Goal: Navigation & Orientation: Find specific page/section

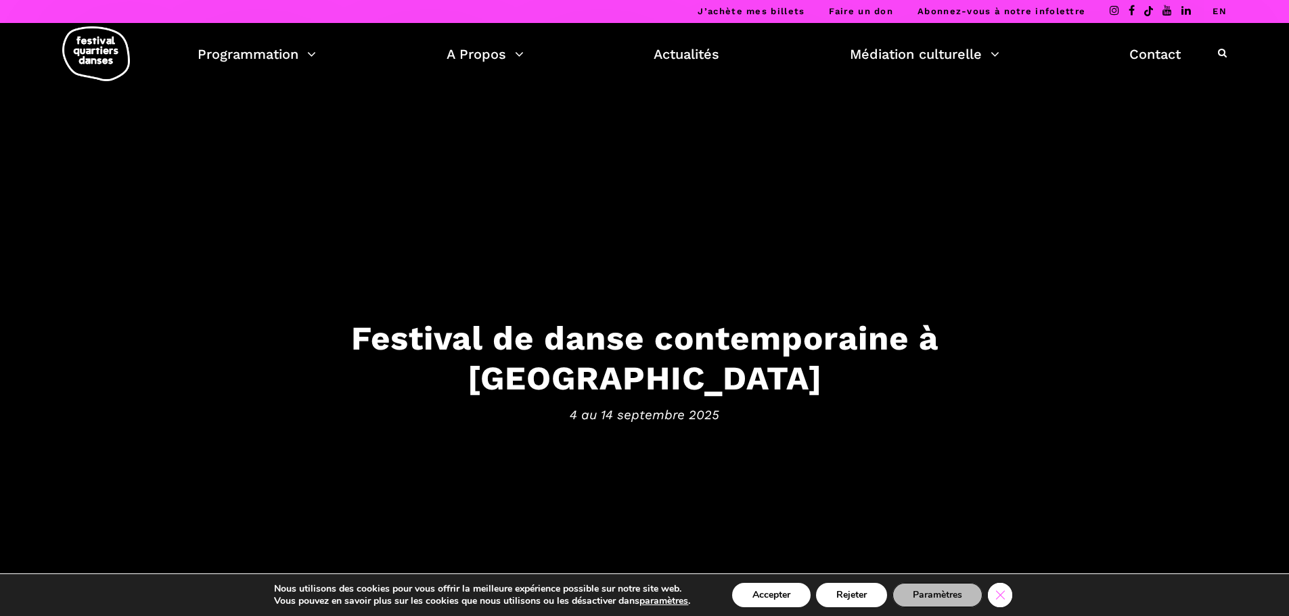
click at [996, 599] on icon "Close GDPR Cookie Banner" at bounding box center [1000, 594] width 24 height 20
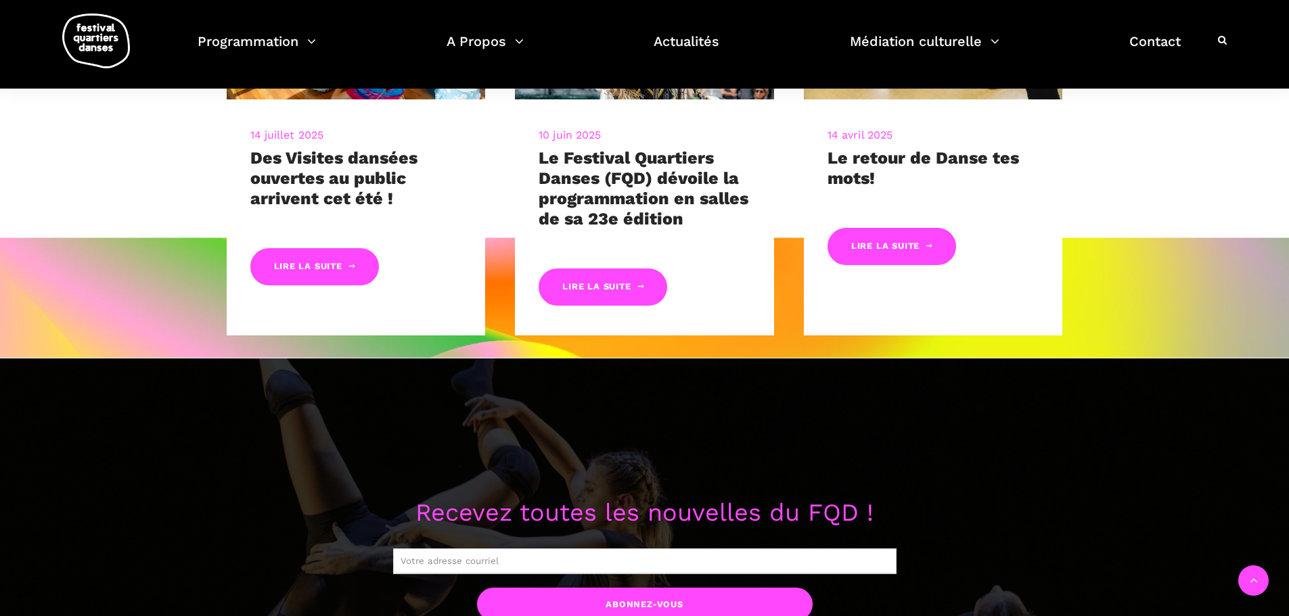
scroll to position [1218, 0]
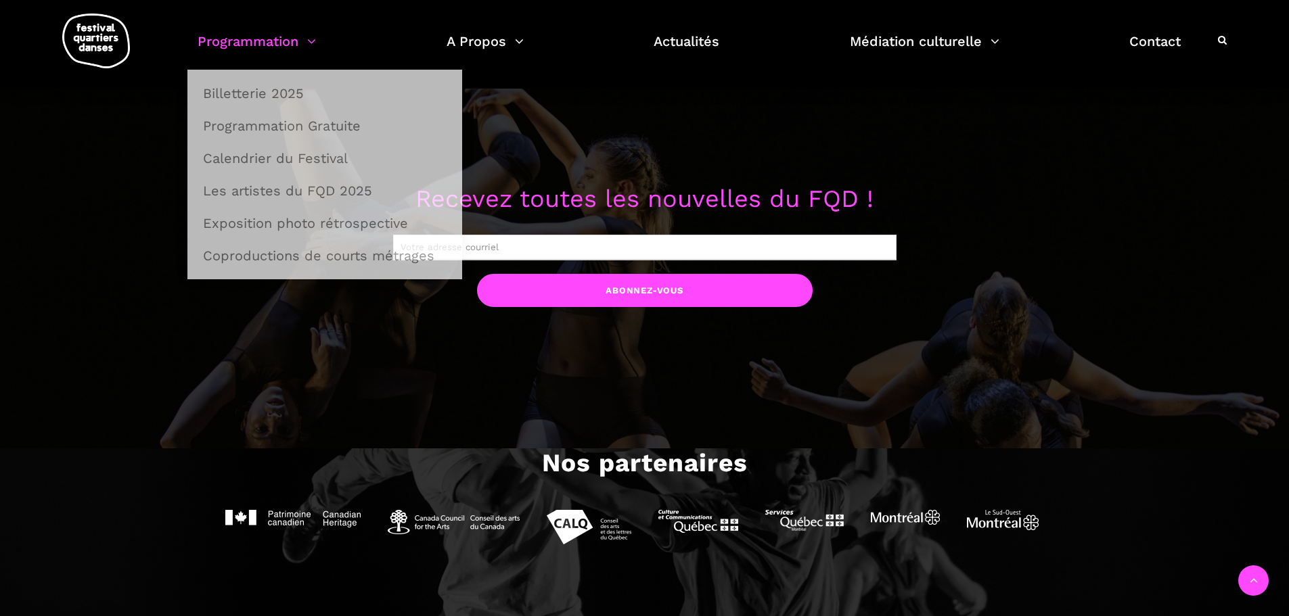
click at [266, 47] on link "Programmation" at bounding box center [257, 50] width 118 height 40
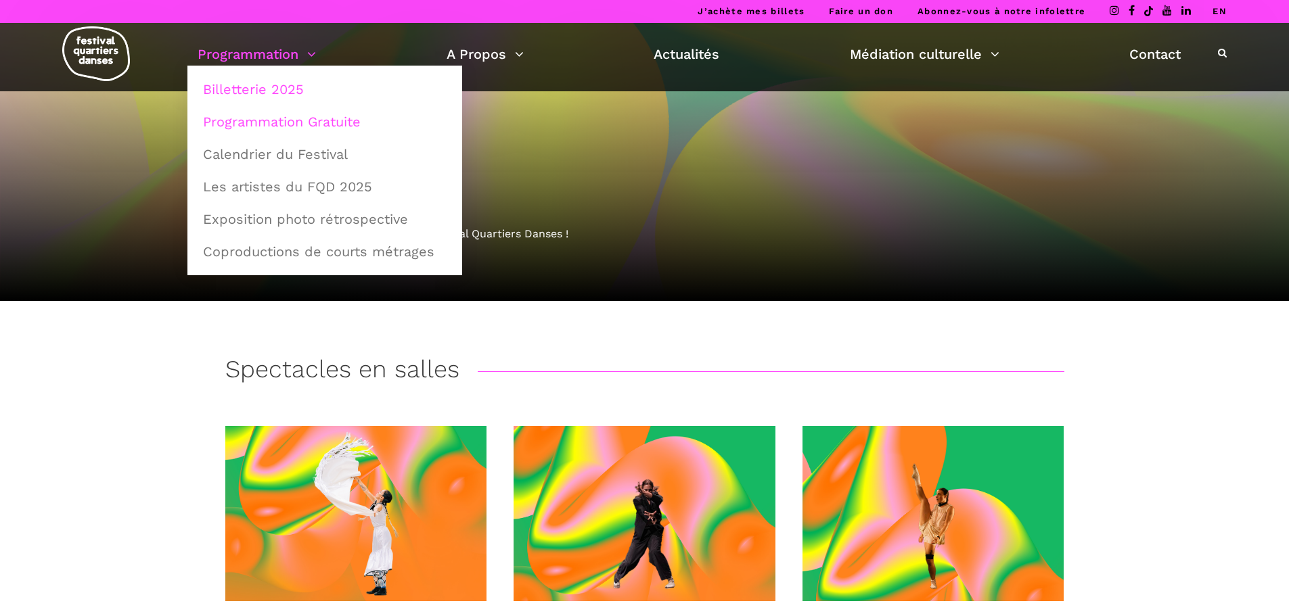
click at [260, 124] on link "Programmation Gratuite" at bounding box center [325, 121] width 260 height 31
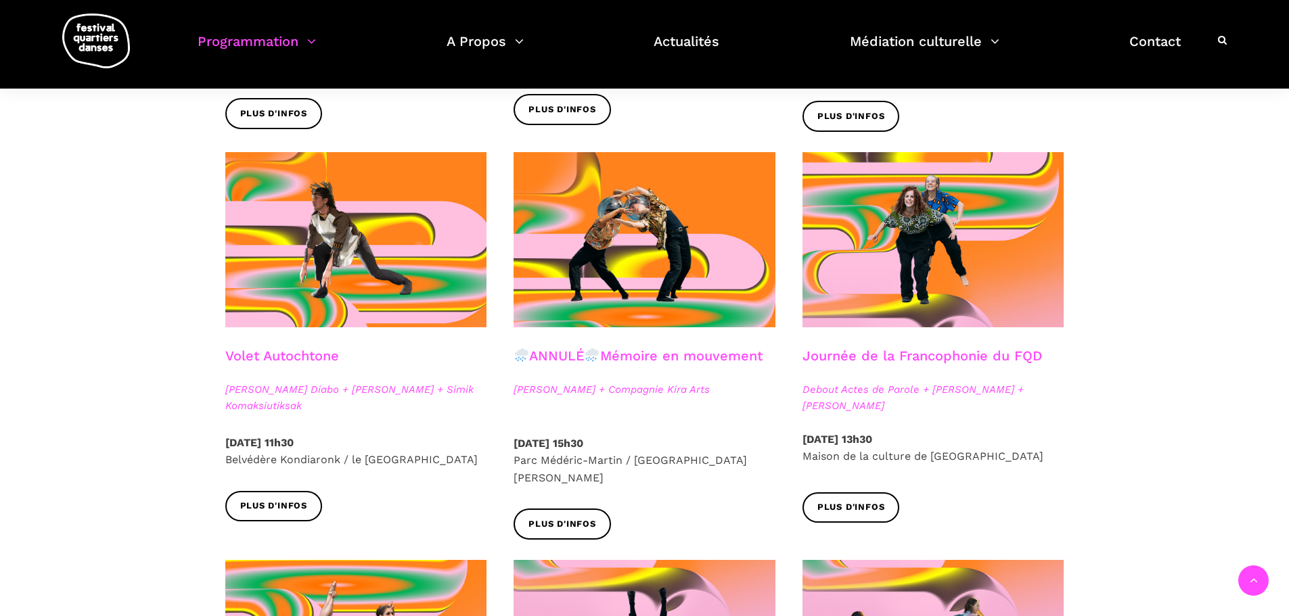
scroll to position [879, 0]
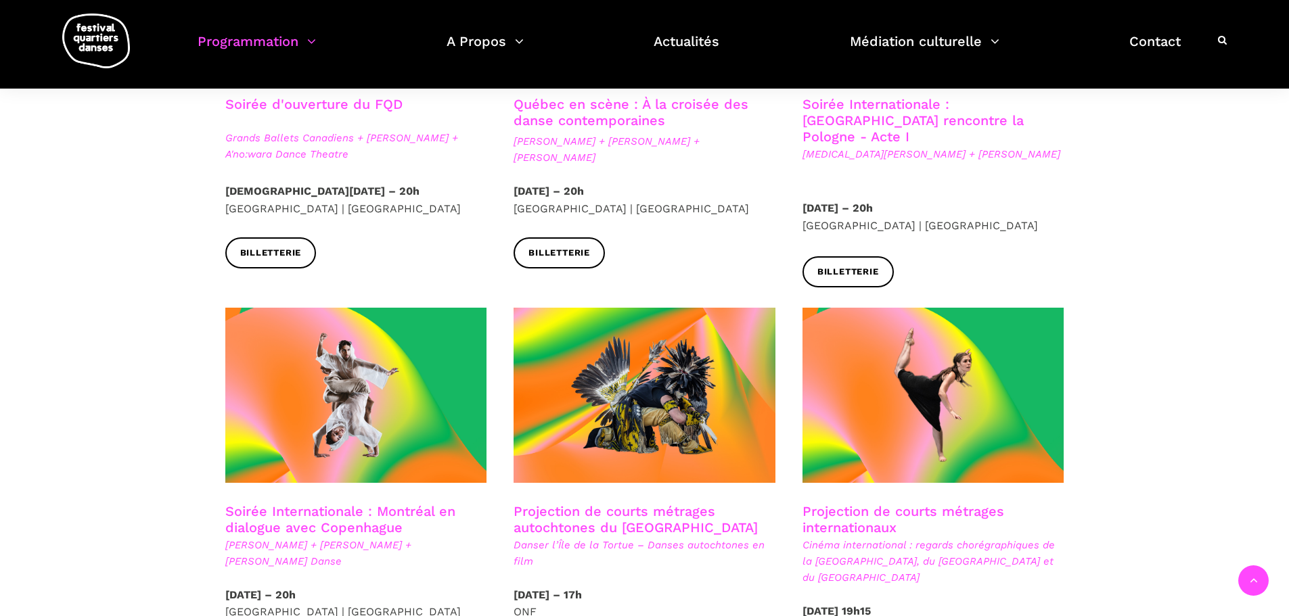
scroll to position [676, 0]
